Goal: Obtain resource: Obtain resource

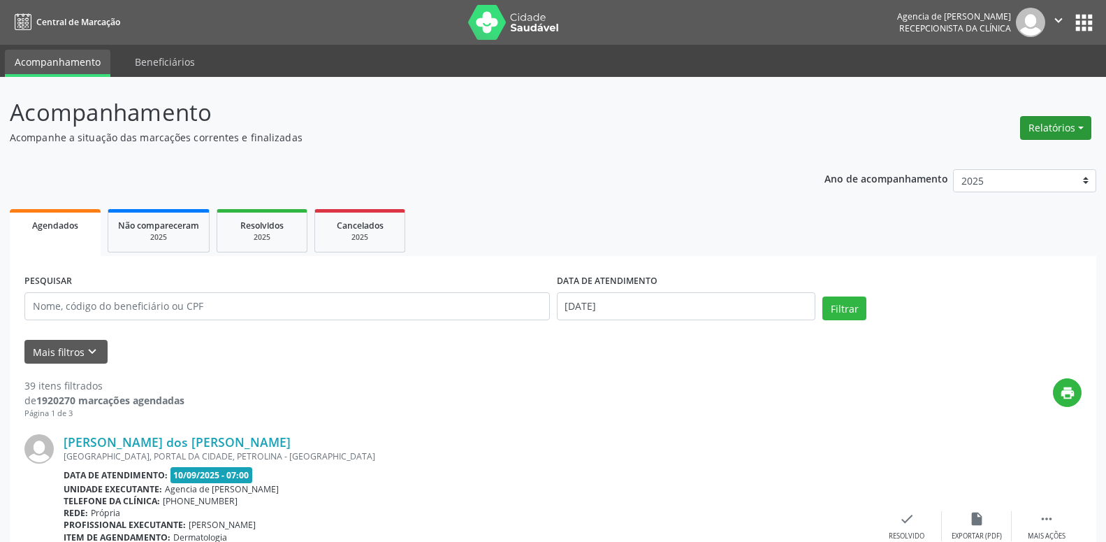
click at [1059, 122] on button "Relatórios" at bounding box center [1055, 128] width 71 height 24
click at [1042, 154] on link "Agendamentos" at bounding box center [1017, 158] width 150 height 20
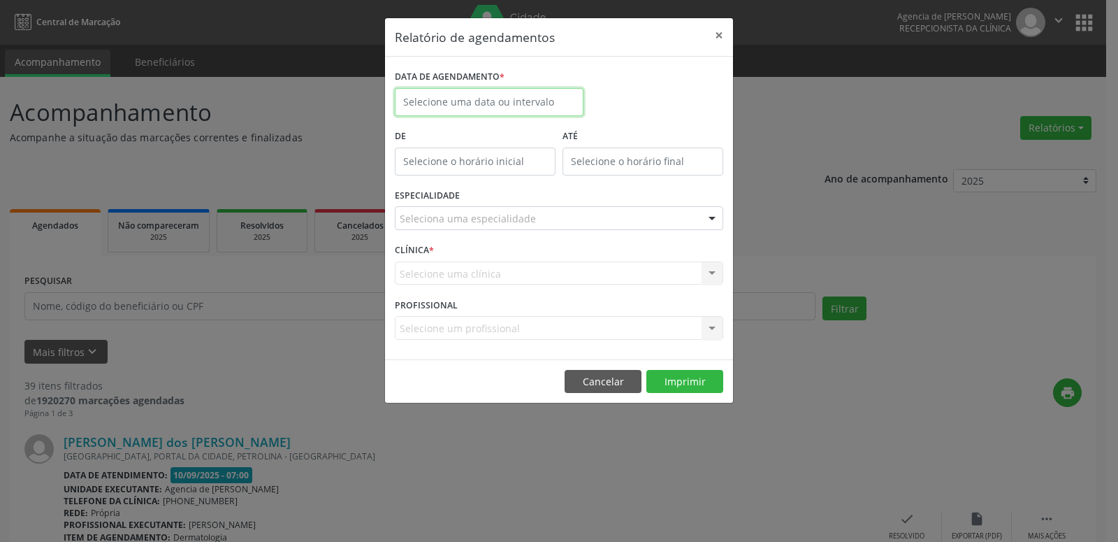
click at [512, 96] on input "text" at bounding box center [489, 102] width 189 height 28
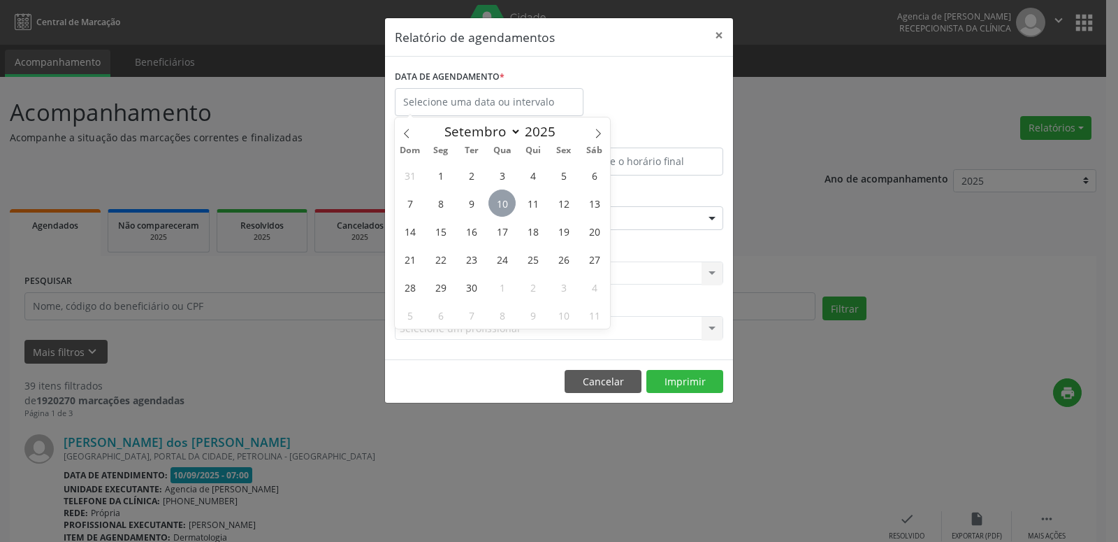
click at [504, 203] on span "10" at bounding box center [502, 202] width 27 height 27
type input "[DATE]"
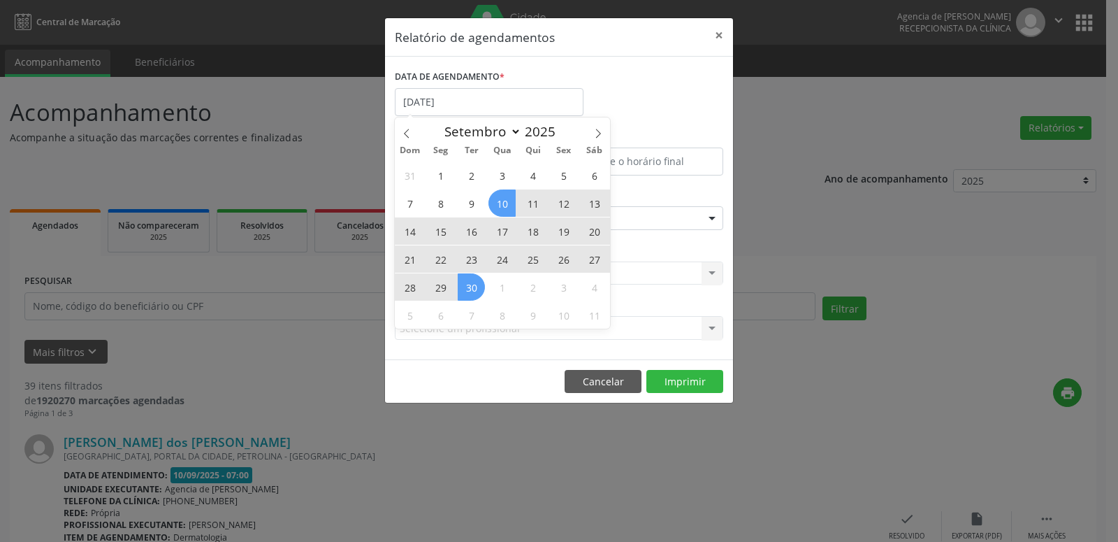
click at [469, 287] on span "30" at bounding box center [471, 286] width 27 height 27
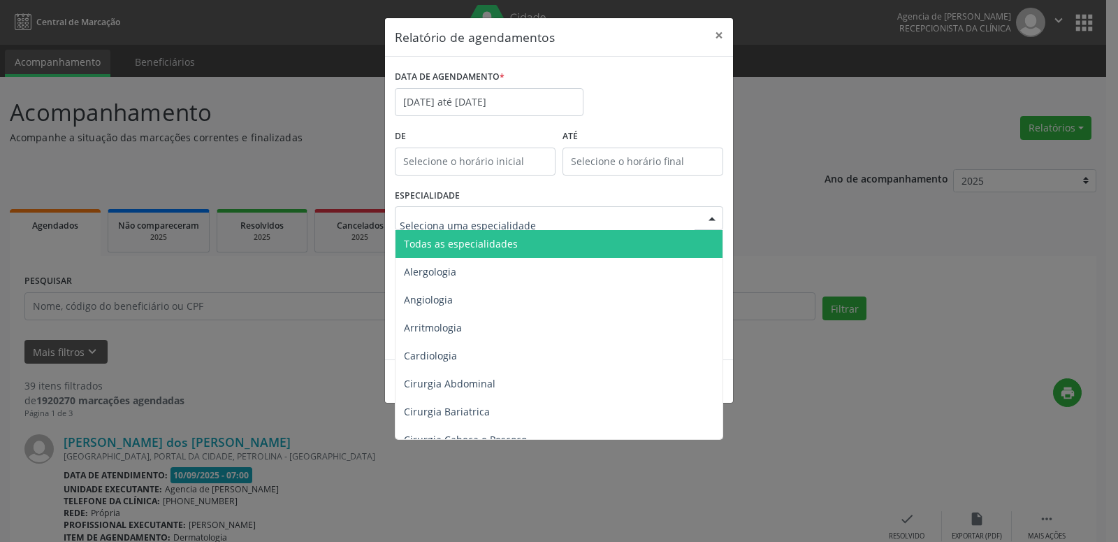
click at [696, 219] on div at bounding box center [559, 218] width 328 height 24
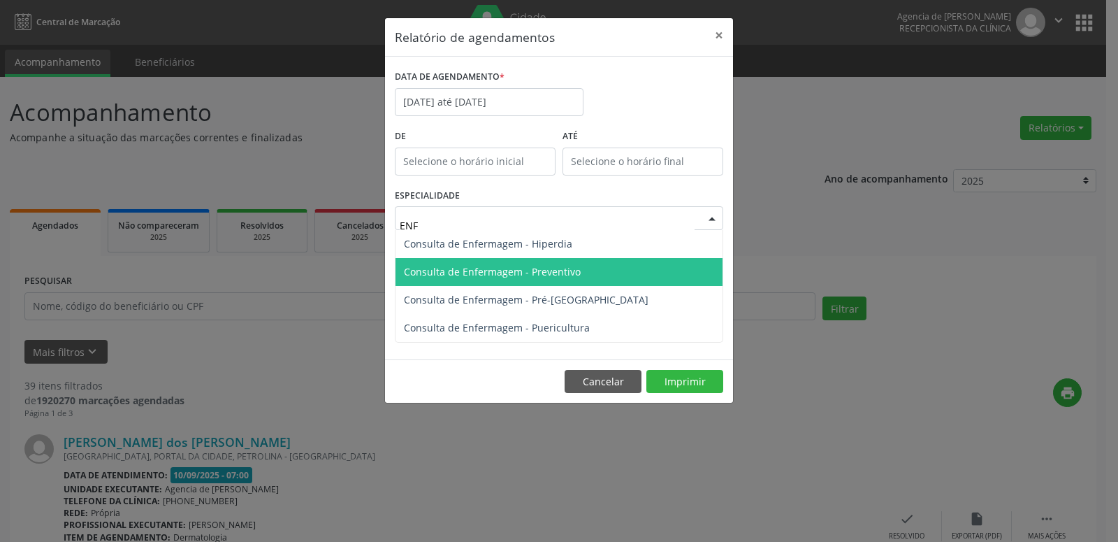
click at [540, 283] on span "Consulta de Enfermagem - Preventivo" at bounding box center [559, 272] width 327 height 28
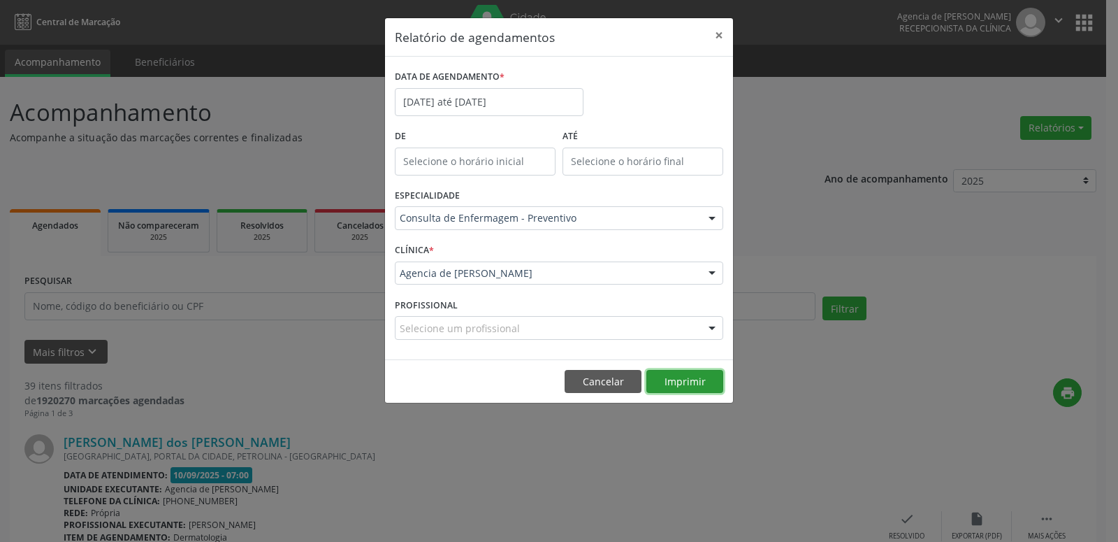
click at [682, 380] on button "Imprimir" at bounding box center [684, 382] width 77 height 24
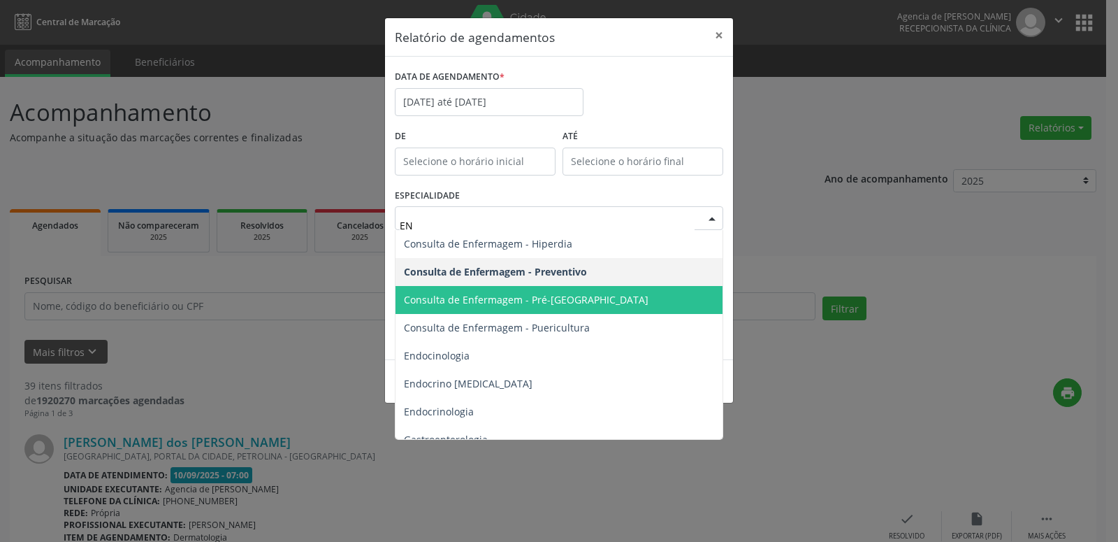
type input "ENF"
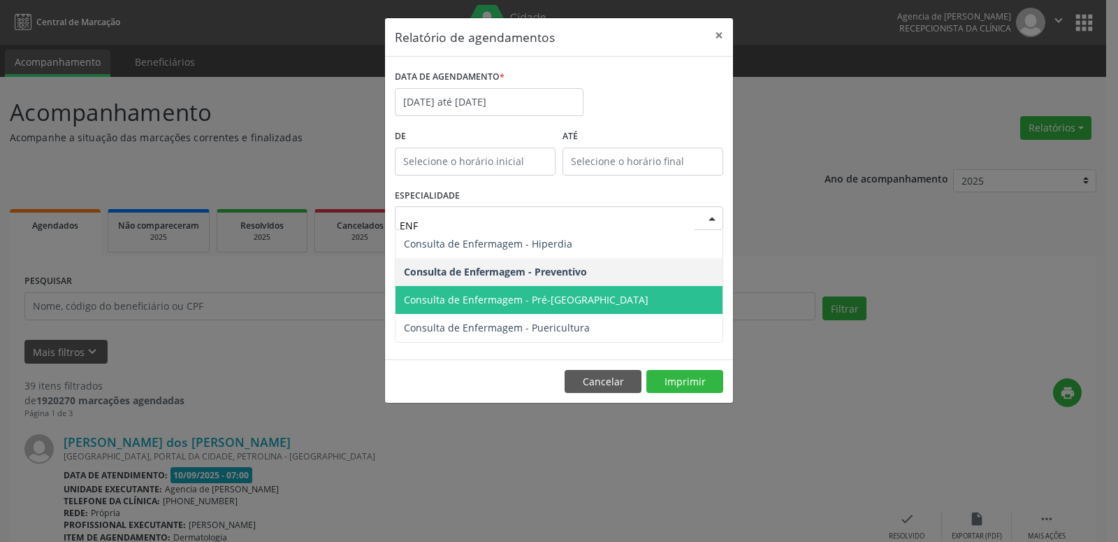
click at [551, 301] on span "Consulta de Enfermagem - Pré-[GEOGRAPHIC_DATA]" at bounding box center [526, 299] width 245 height 13
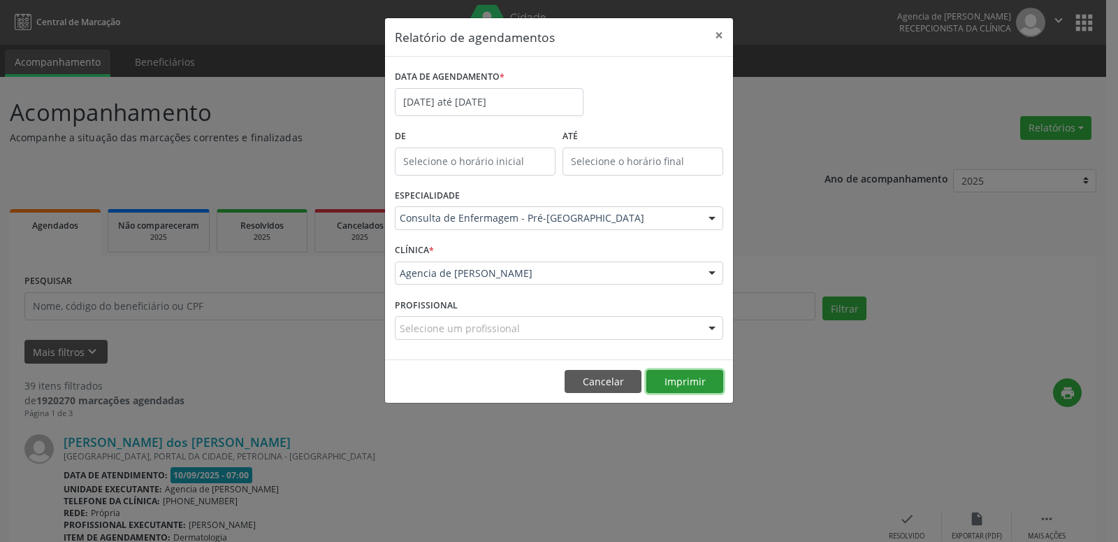
click at [709, 382] on button "Imprimir" at bounding box center [684, 382] width 77 height 24
